Goal: Find specific page/section

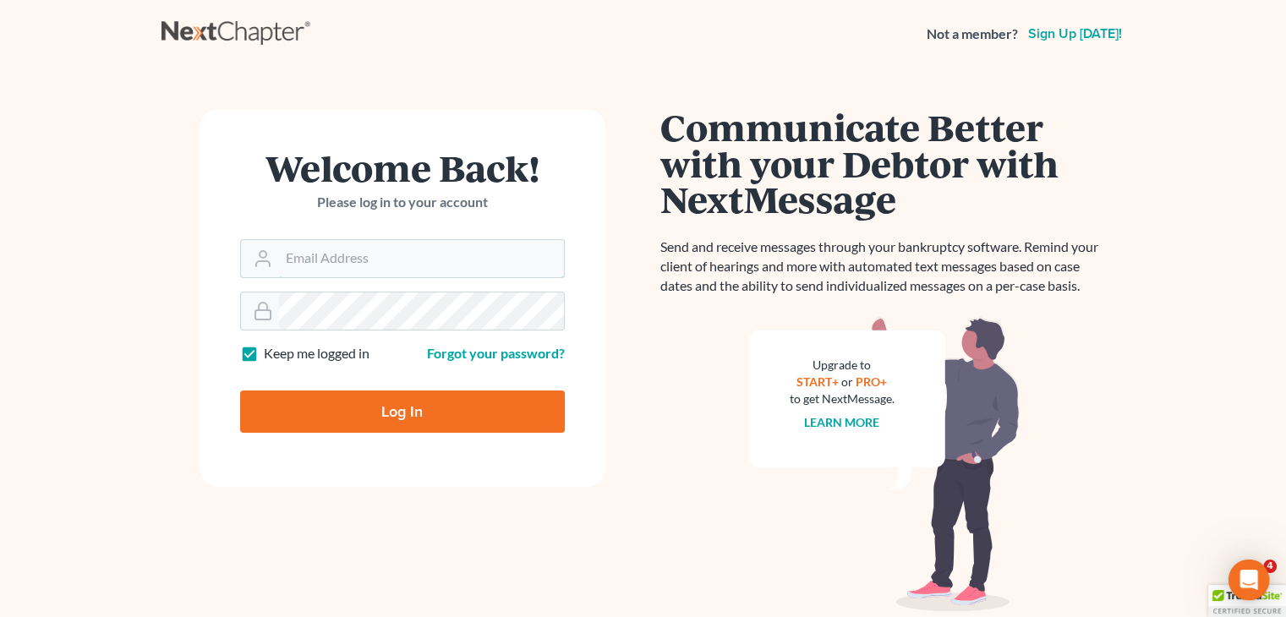
type input "david@Dlawbk.com"
click at [492, 407] on input "Log In" at bounding box center [402, 412] width 325 height 42
type input "Thinking..."
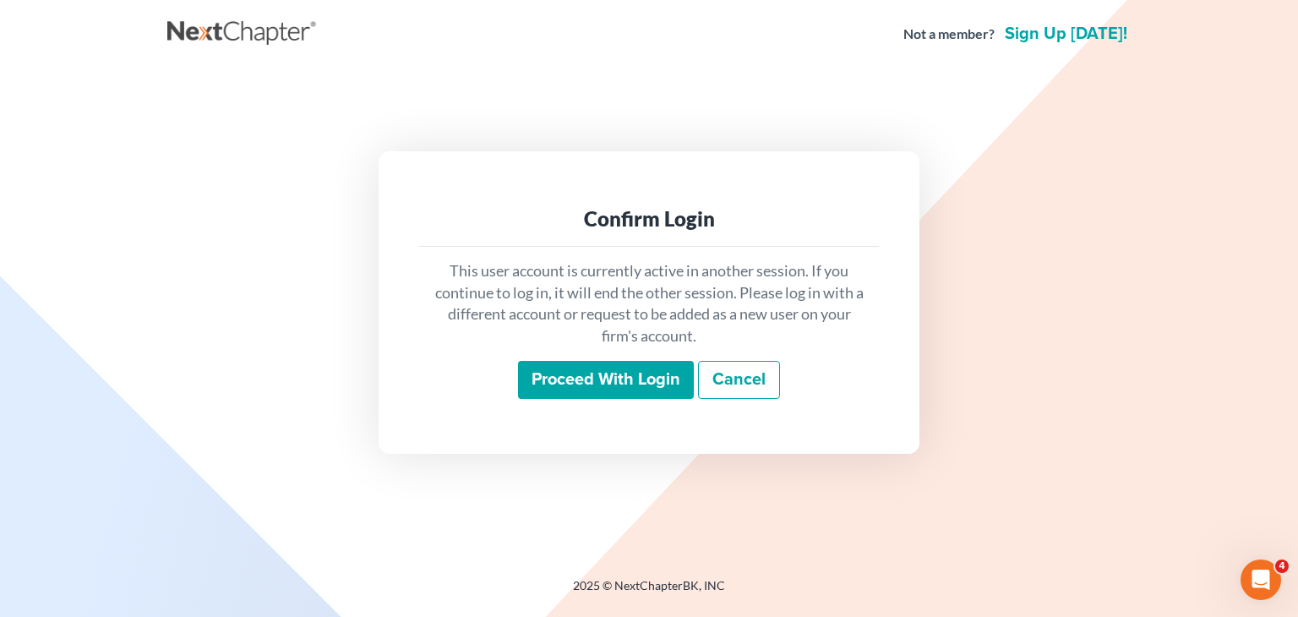
click at [596, 351] on div "This user account is currently active in another session. If you continue to lo…" at bounding box center [649, 330] width 460 height 167
click at [592, 350] on div "This user account is currently active in another session. If you continue to lo…" at bounding box center [649, 330] width 460 height 167
click at [585, 370] on input "Proceed with login" at bounding box center [606, 380] width 176 height 39
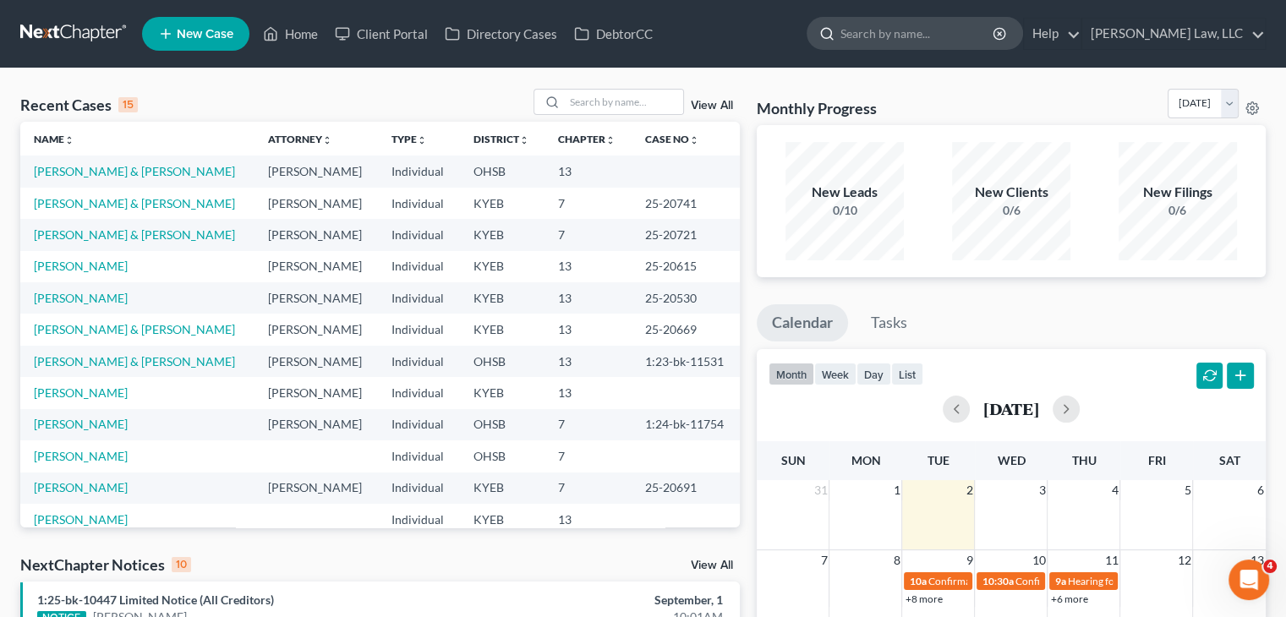
click at [898, 44] on input "search" at bounding box center [917, 33] width 155 height 31
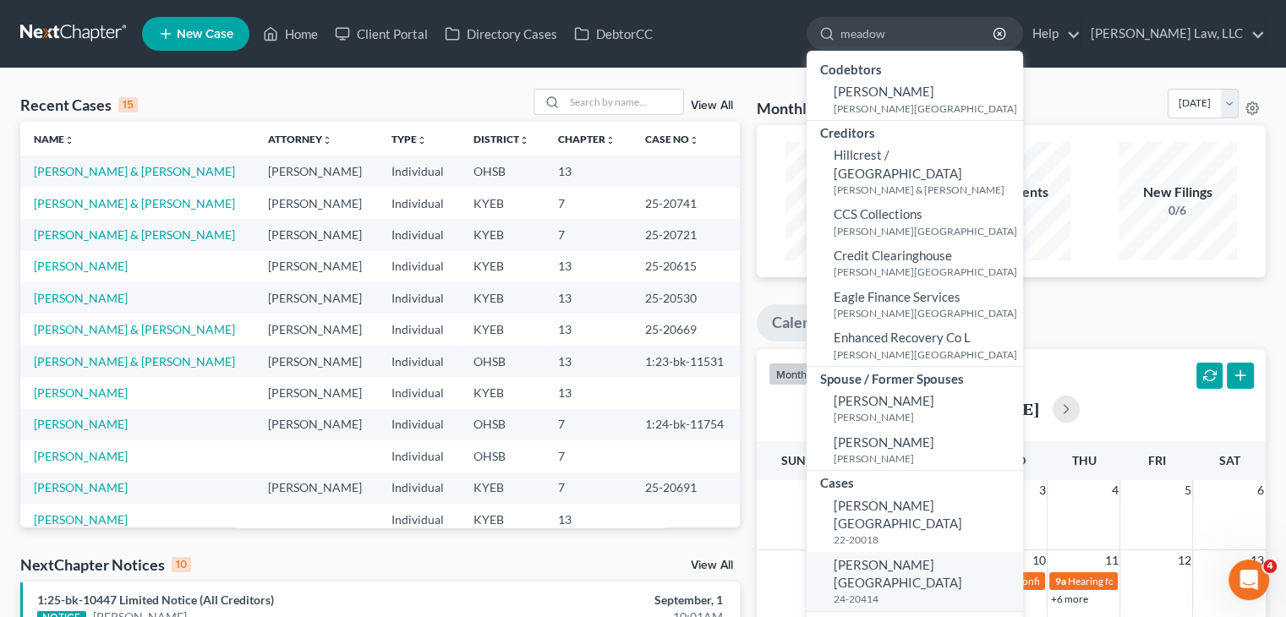
type input "meadow"
click at [884, 557] on span "[PERSON_NAME][GEOGRAPHIC_DATA]" at bounding box center [897, 573] width 128 height 33
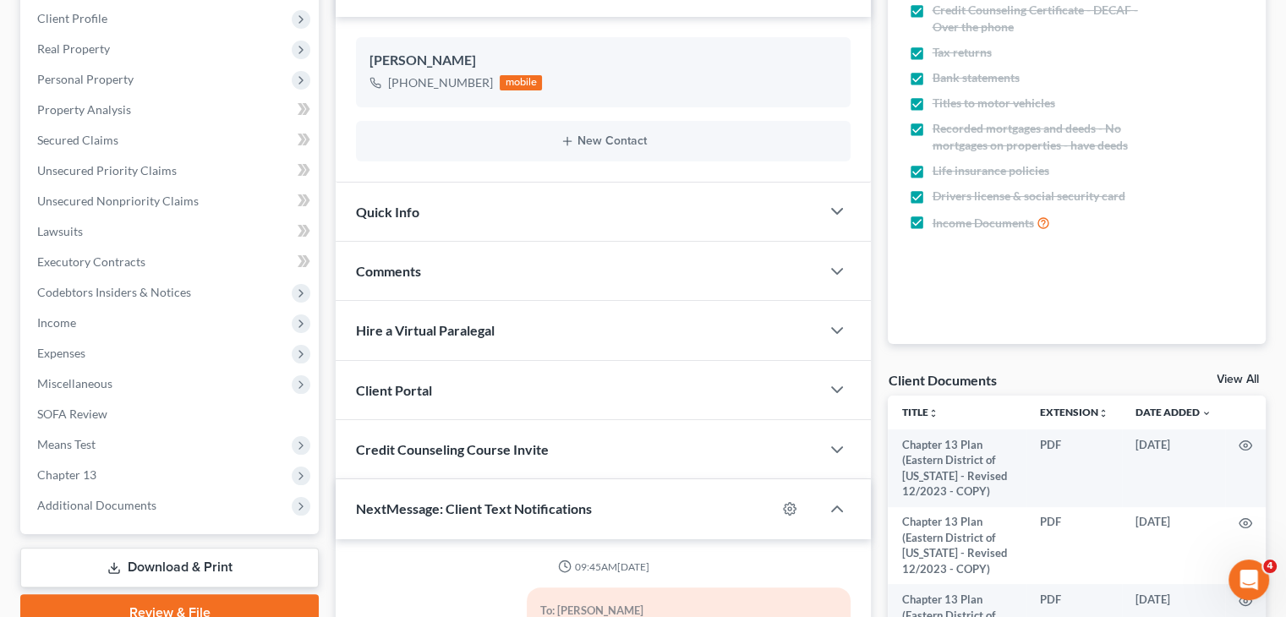
scroll to position [325, 0]
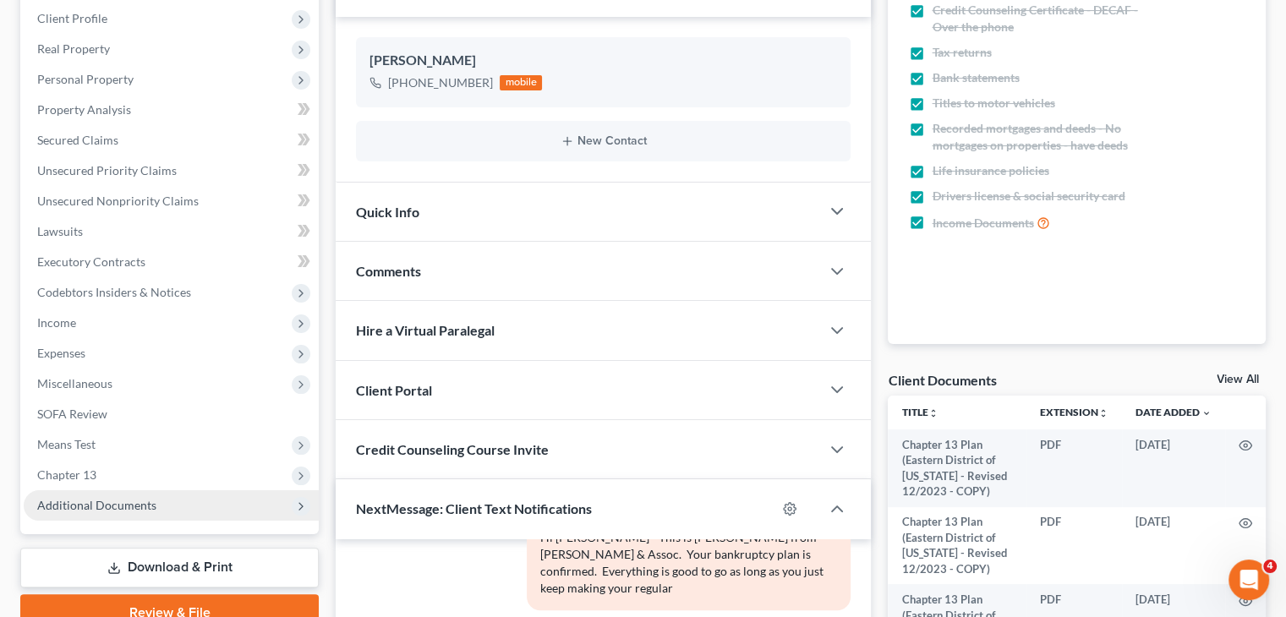
click at [152, 515] on span "Additional Documents" at bounding box center [171, 505] width 295 height 30
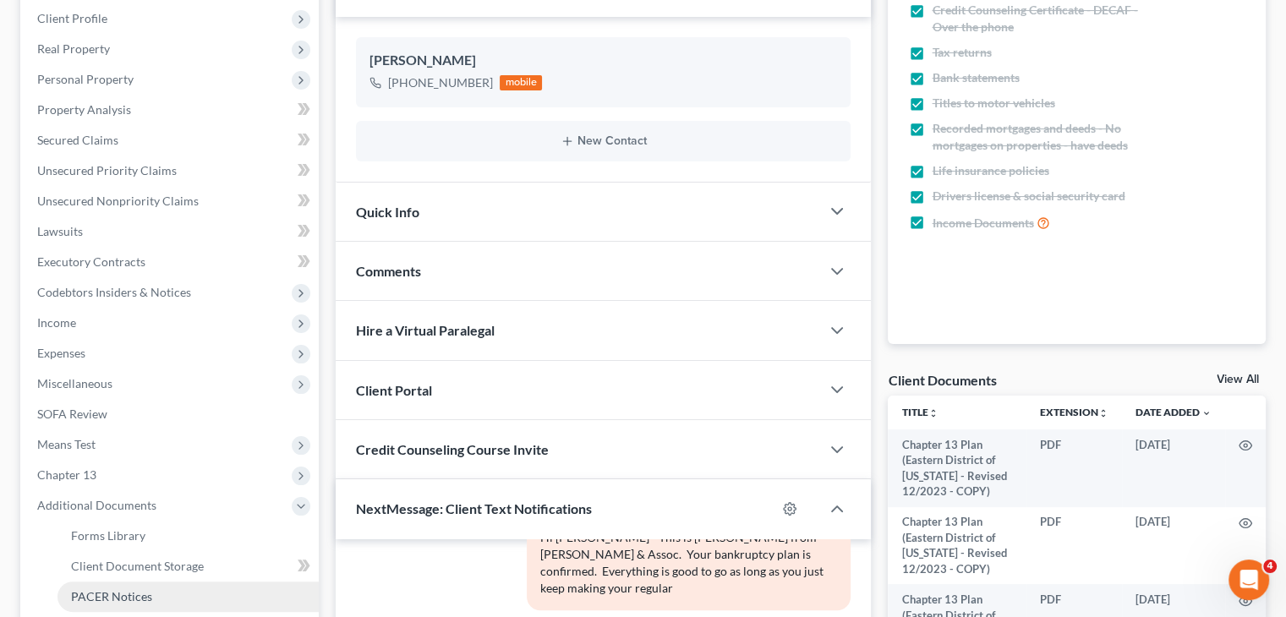
click at [111, 585] on link "PACER Notices" at bounding box center [187, 597] width 261 height 30
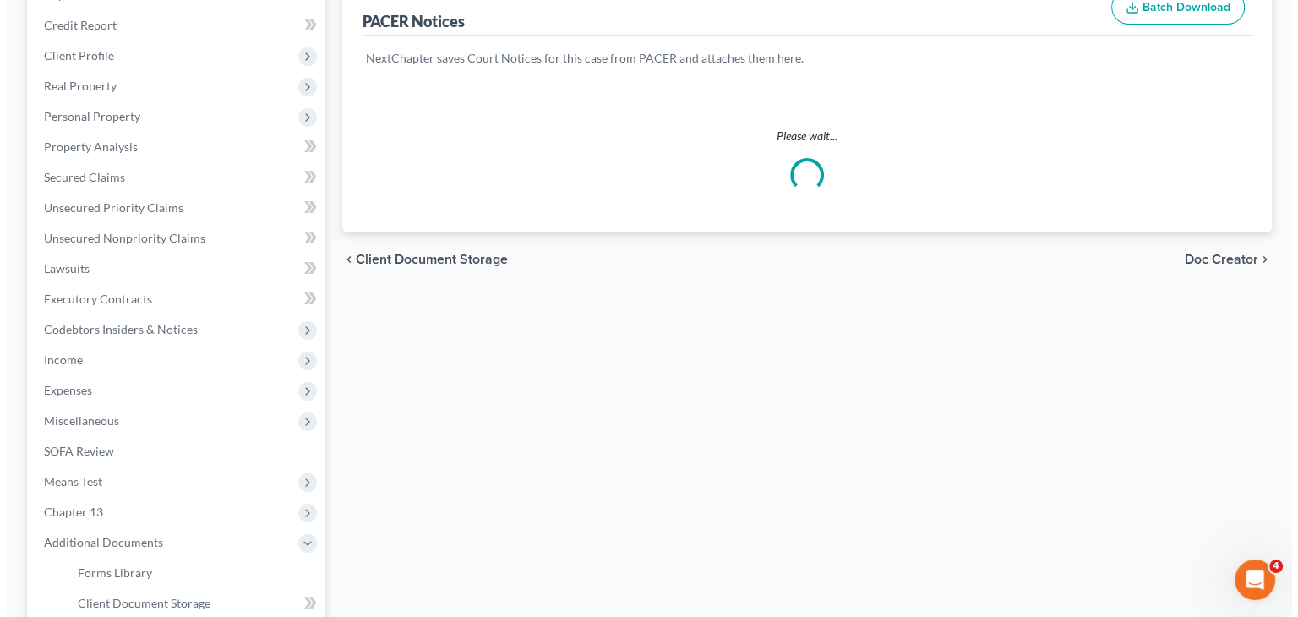
scroll to position [229, 0]
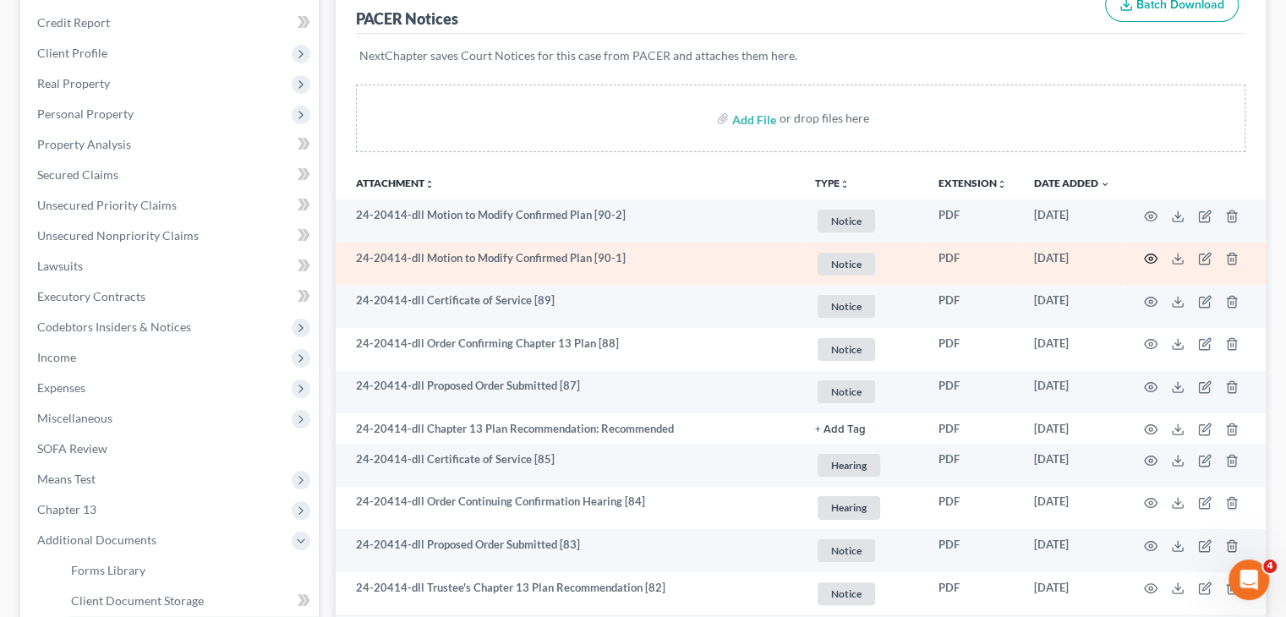
click at [1150, 257] on circle "button" at bounding box center [1150, 258] width 3 height 3
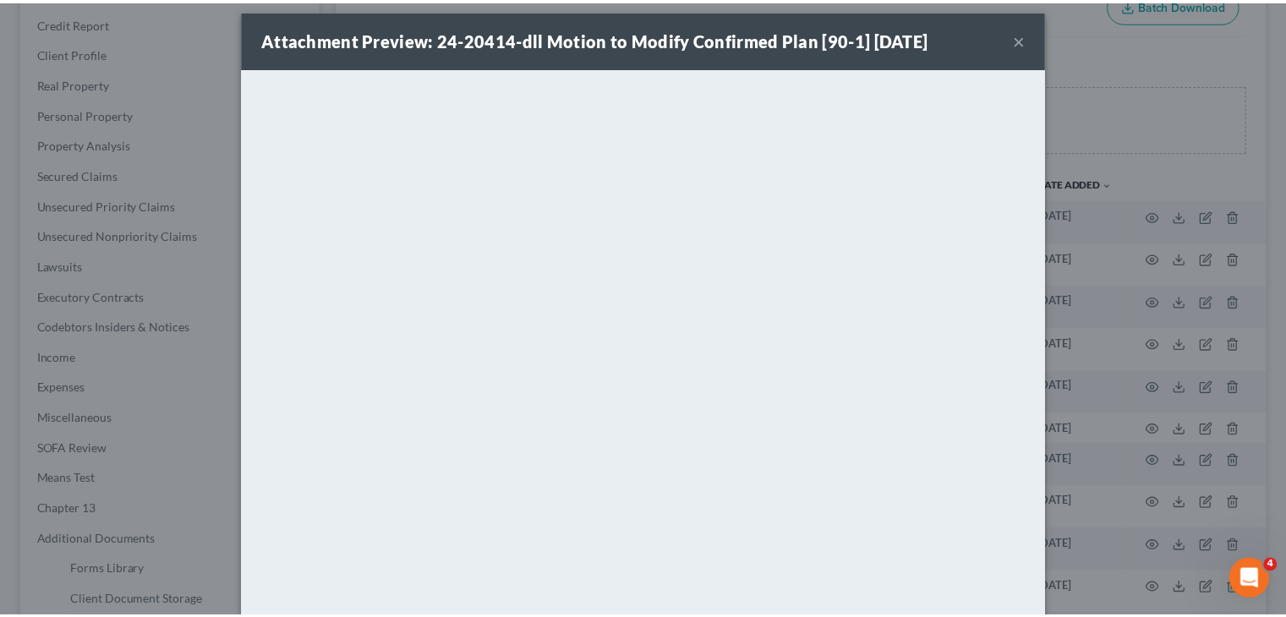
scroll to position [6, 0]
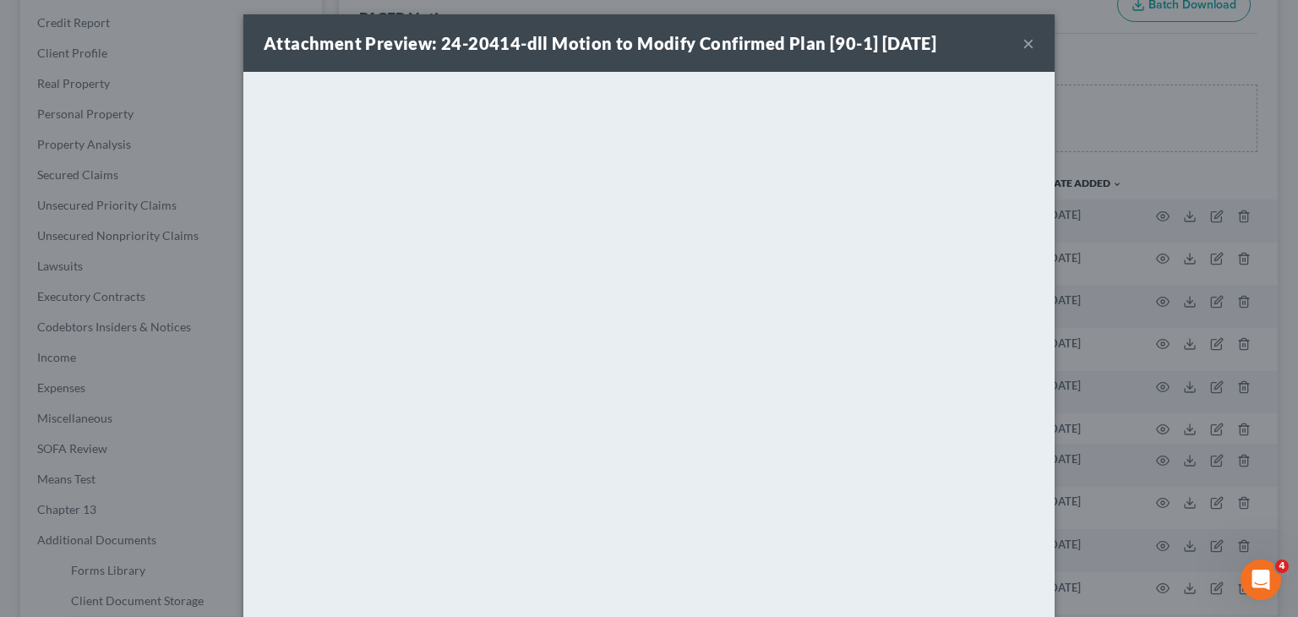
click at [1015, 48] on div "Attachment Preview: 24-20414-dll Motion to Modify Confirmed Plan [90-1] [DATE] ×" at bounding box center [648, 42] width 811 height 57
click at [1023, 45] on button "×" at bounding box center [1029, 43] width 12 height 20
